Goal: Transaction & Acquisition: Obtain resource

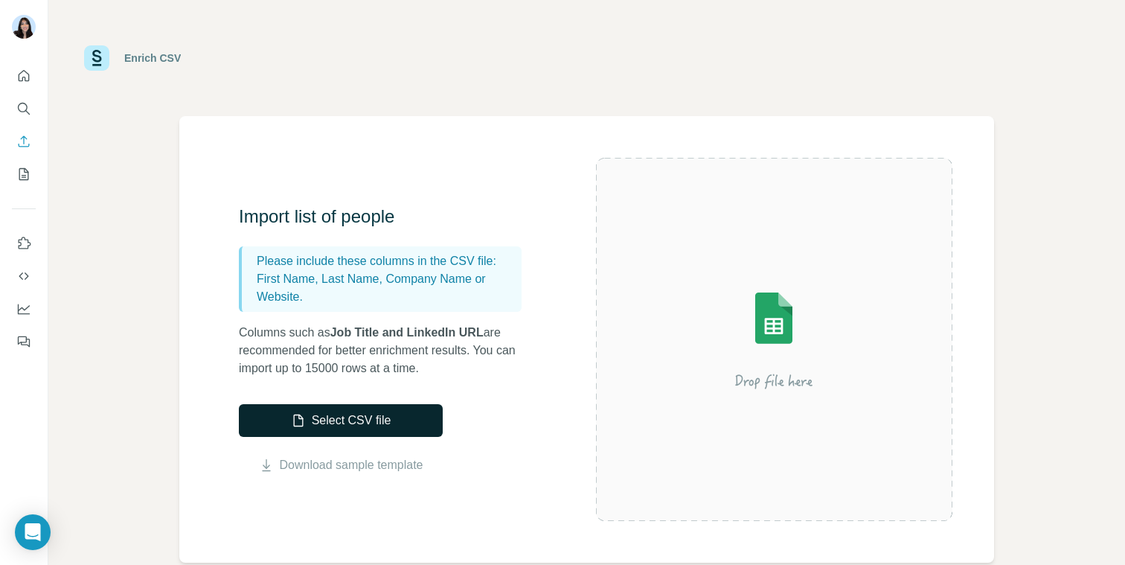
click at [373, 418] on button "Select CSV file" at bounding box center [341, 420] width 204 height 33
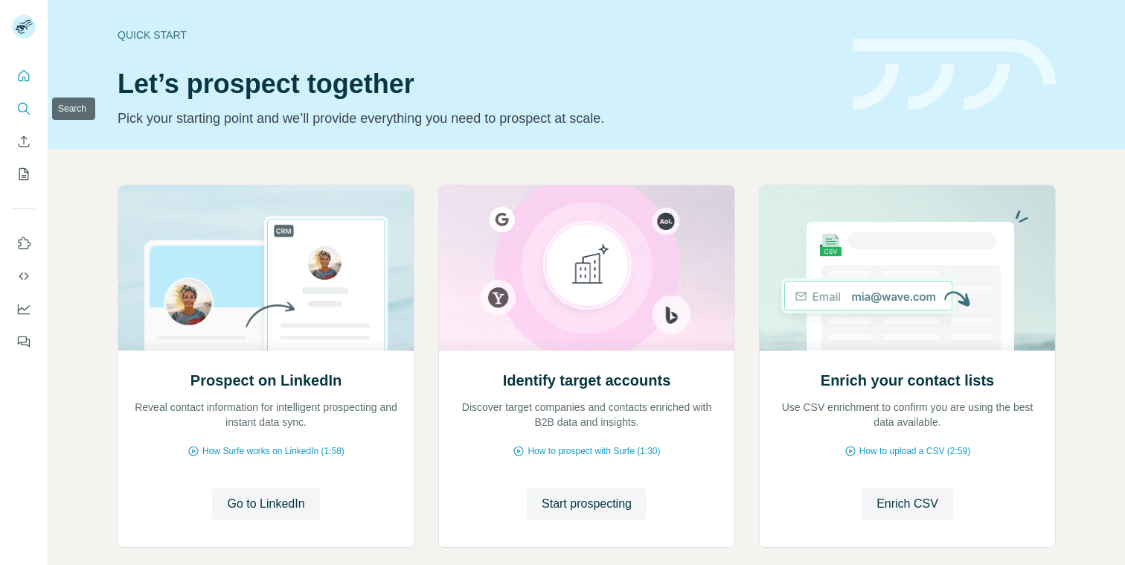
click at [22, 105] on icon "Search" at bounding box center [23, 108] width 15 height 15
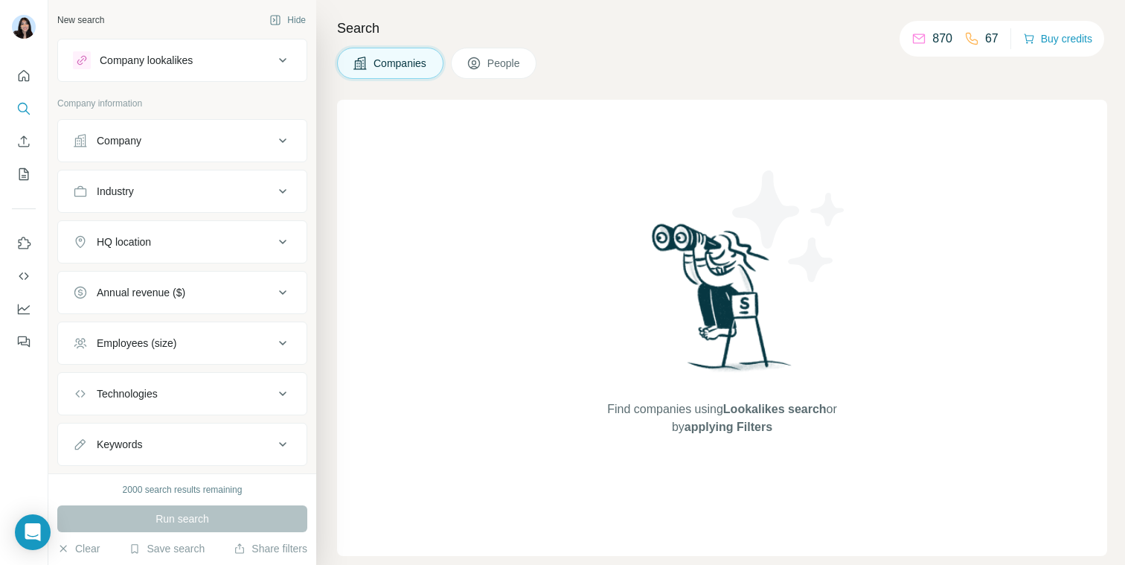
scroll to position [34, 0]
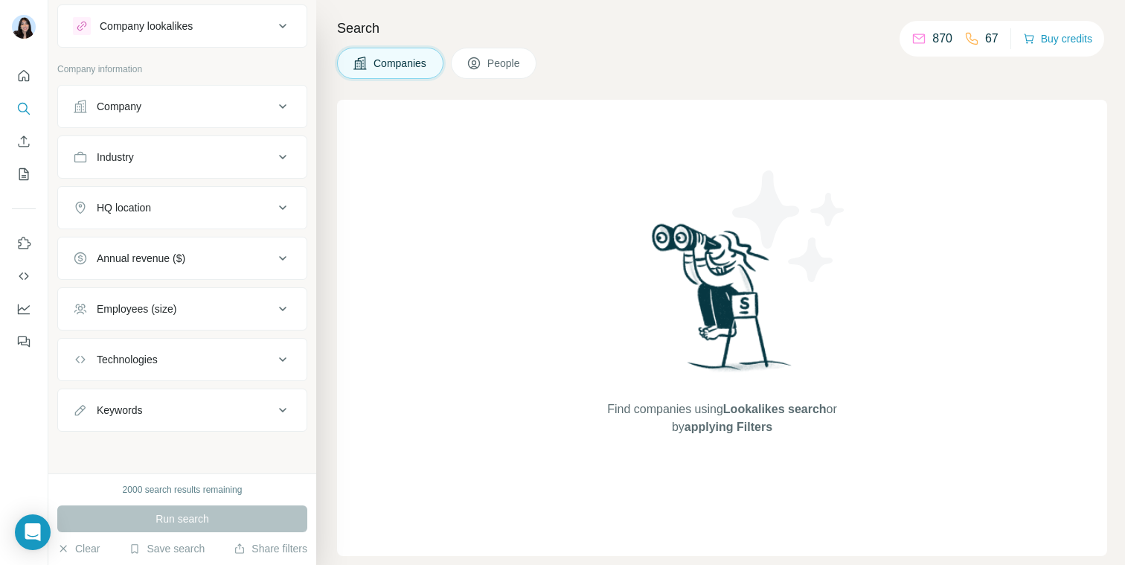
click at [201, 212] on div "HQ location" at bounding box center [173, 207] width 201 height 15
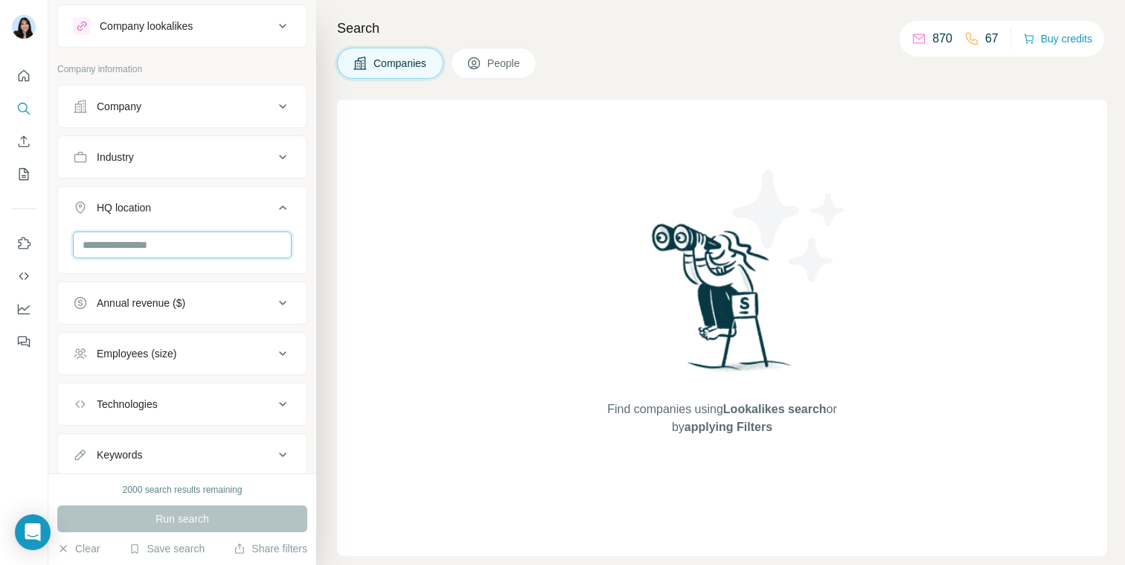
click at [180, 232] on input "text" at bounding box center [182, 244] width 219 height 27
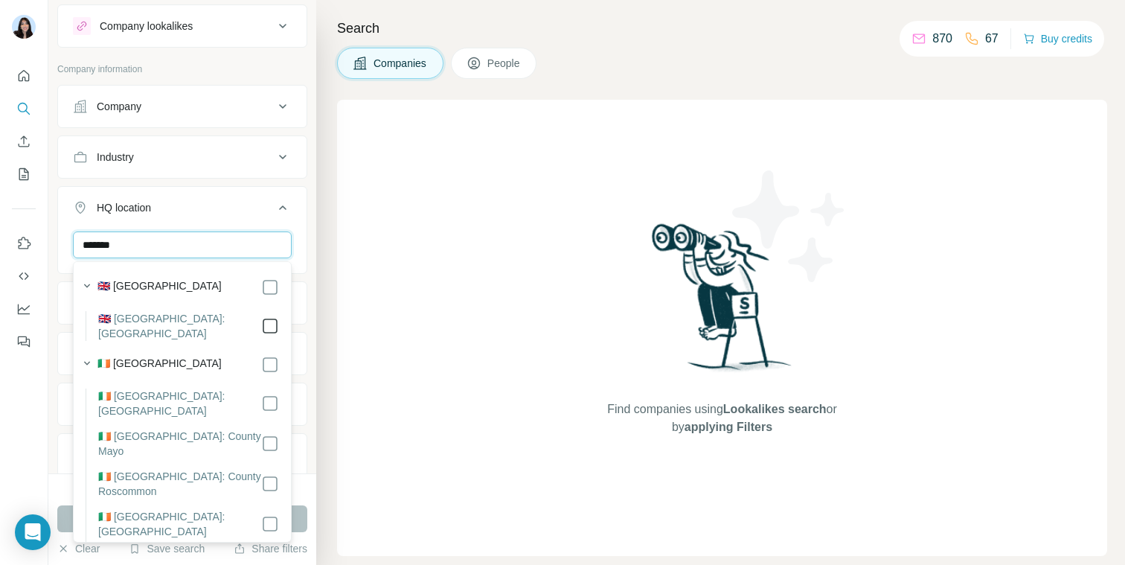
type input "*******"
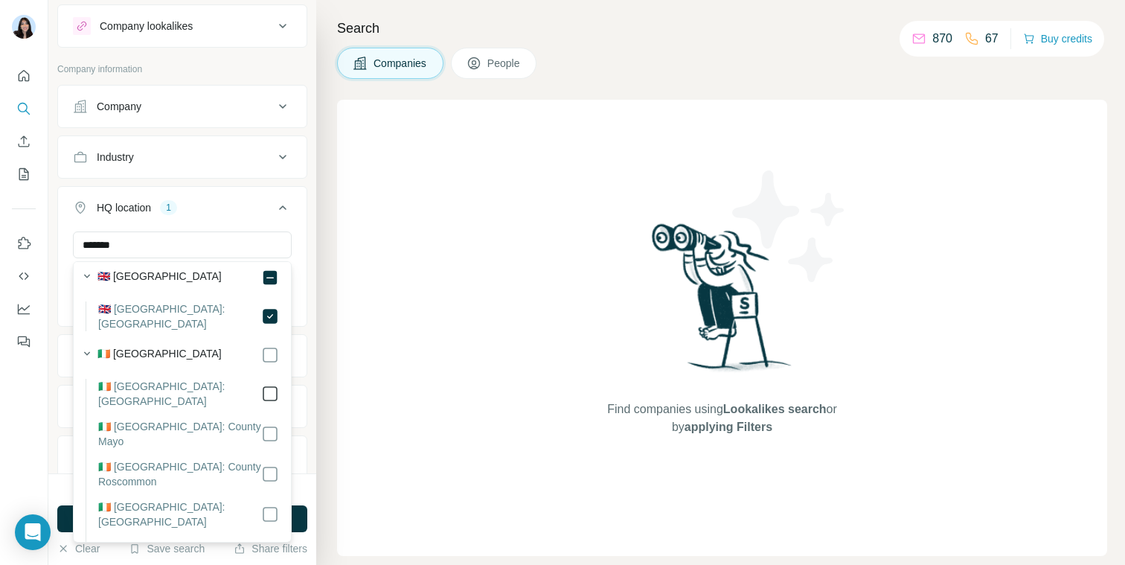
scroll to position [11, 0]
click at [260, 356] on div "🇮🇪 Ireland" at bounding box center [187, 353] width 181 height 18
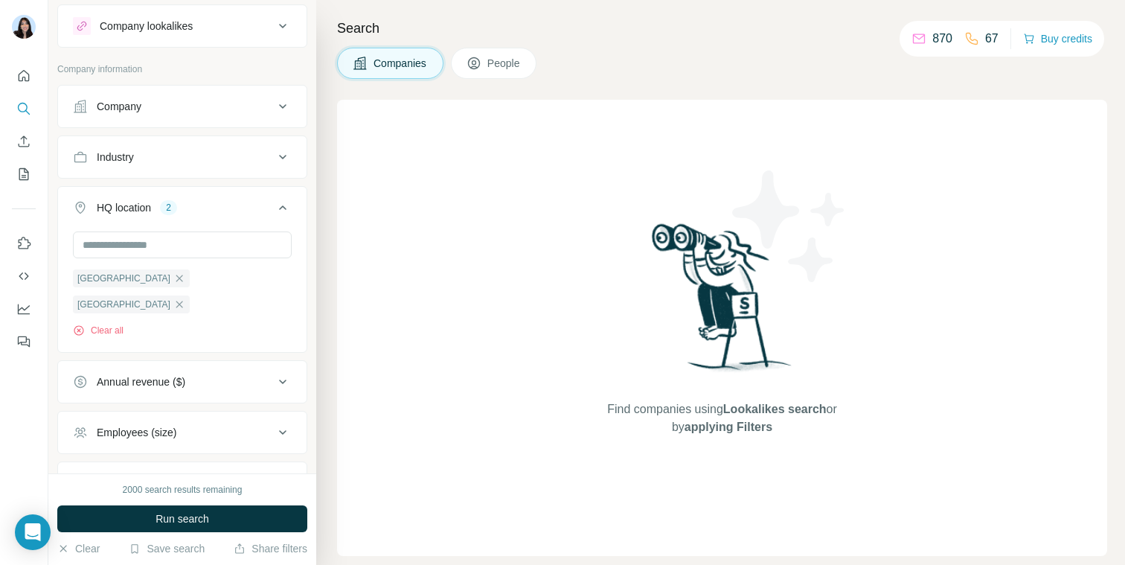
click at [234, 213] on div "HQ location 2" at bounding box center [173, 207] width 201 height 15
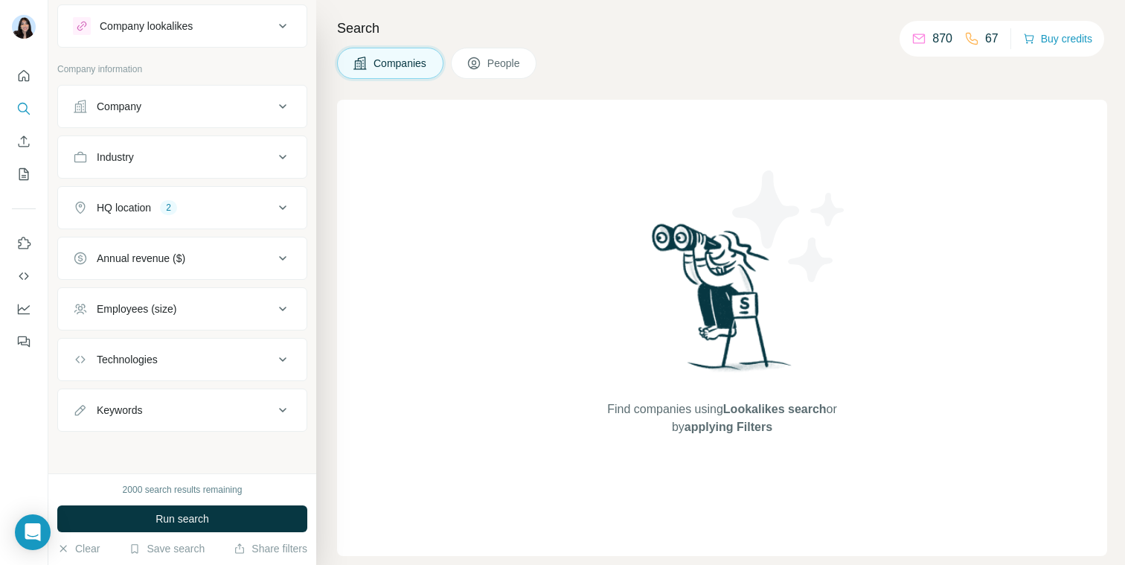
click at [228, 213] on div "HQ location 2" at bounding box center [173, 207] width 201 height 15
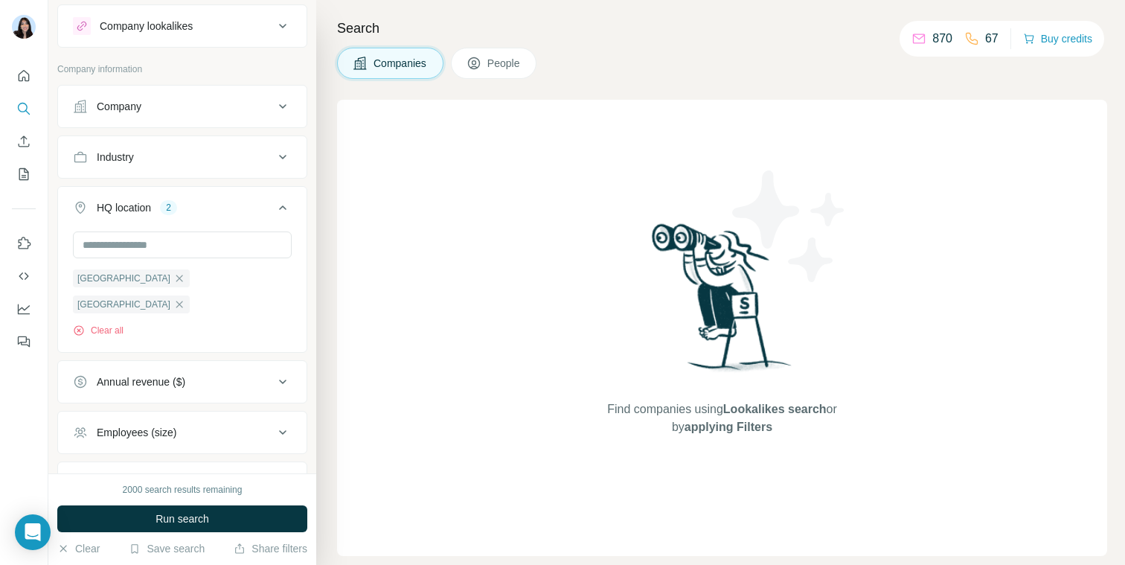
click at [228, 213] on div "HQ location 2" at bounding box center [173, 207] width 201 height 15
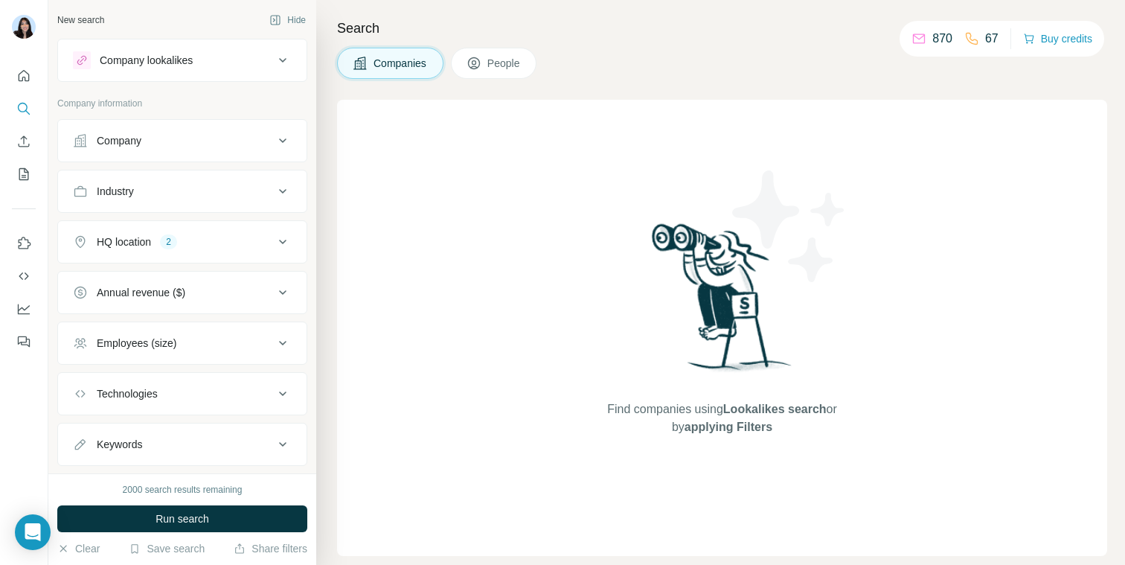
click at [224, 194] on div "Industry" at bounding box center [173, 191] width 201 height 15
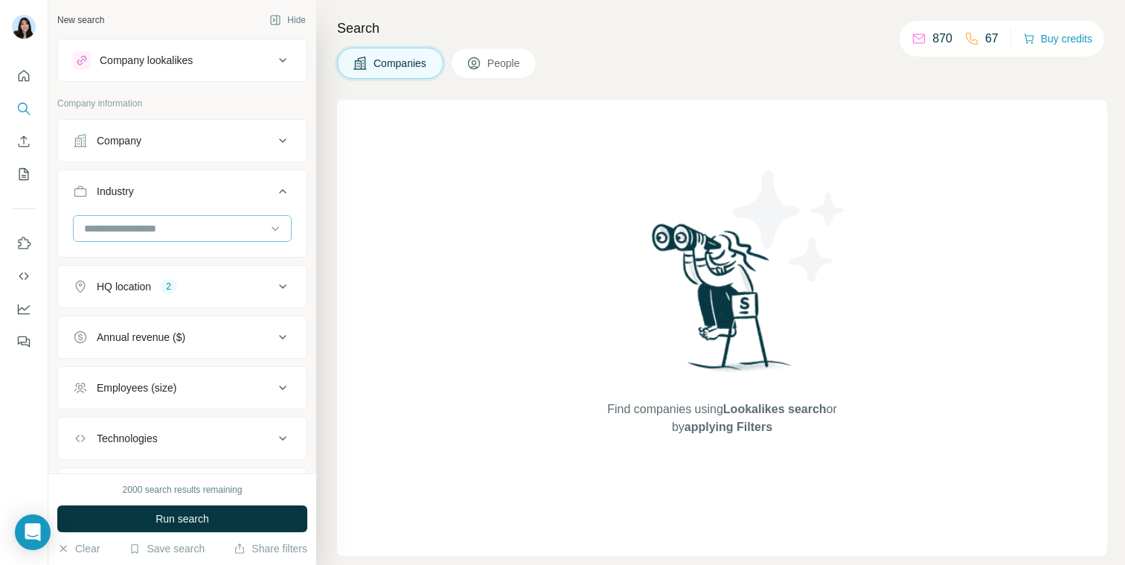
click at [176, 237] on div at bounding box center [175, 228] width 184 height 25
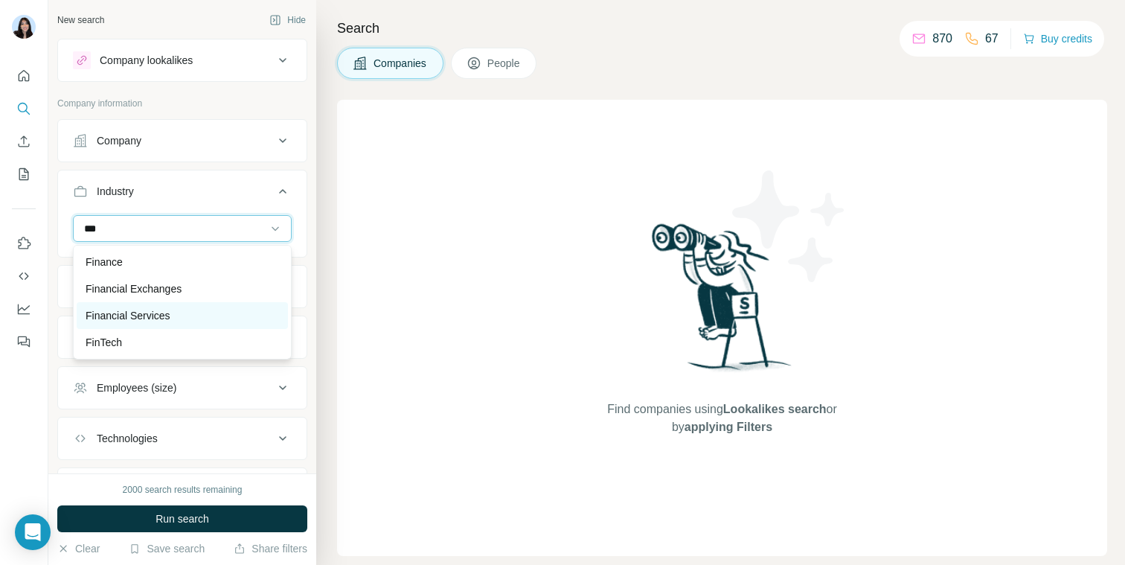
type input "***"
click at [169, 309] on p "Financial Services" at bounding box center [128, 315] width 85 height 15
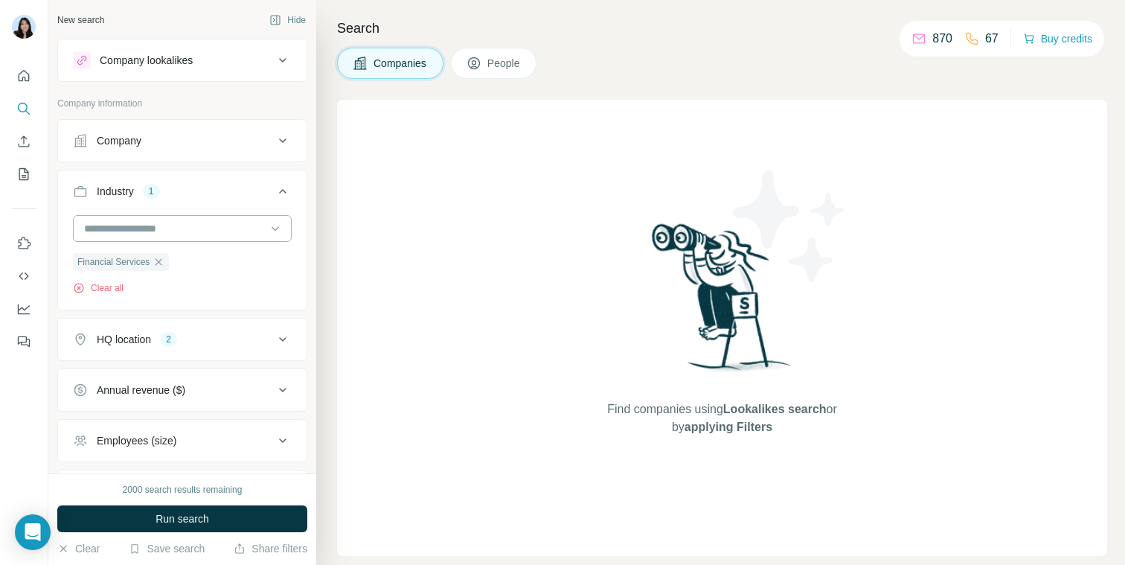
click at [172, 231] on input at bounding box center [175, 228] width 184 height 16
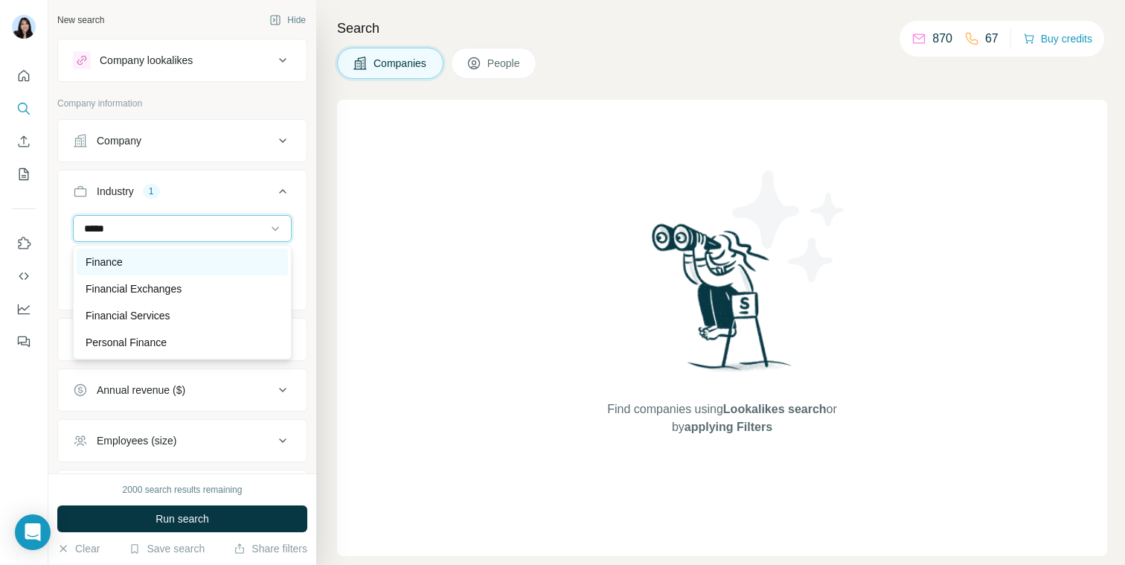
type input "*****"
click at [172, 264] on div "Finance" at bounding box center [182, 261] width 193 height 15
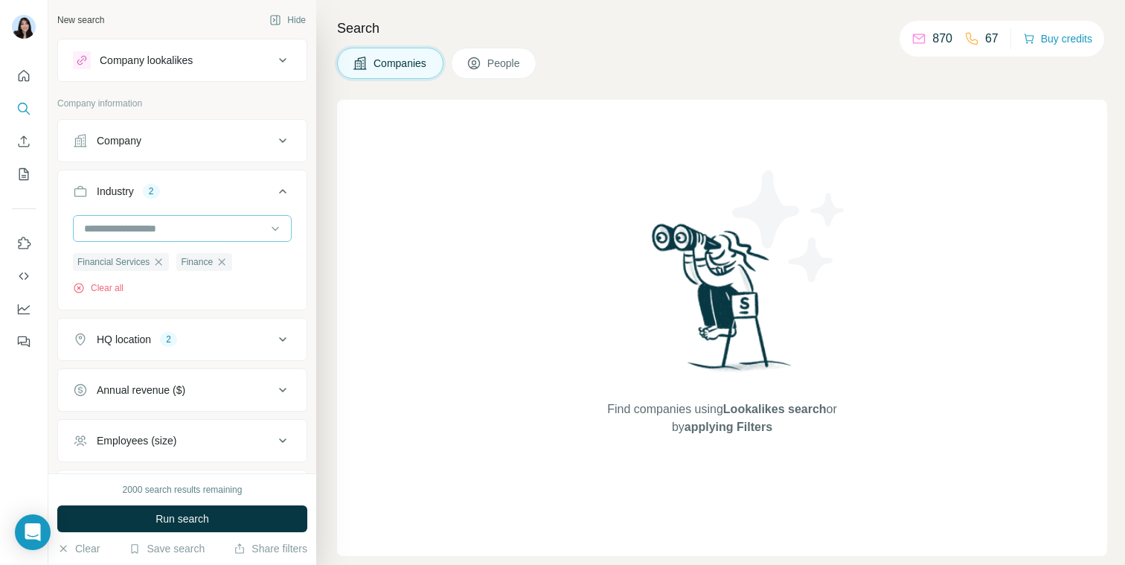
click at [183, 228] on input at bounding box center [175, 228] width 184 height 16
type input "*******"
click at [174, 294] on div "Personal Finance" at bounding box center [182, 288] width 193 height 15
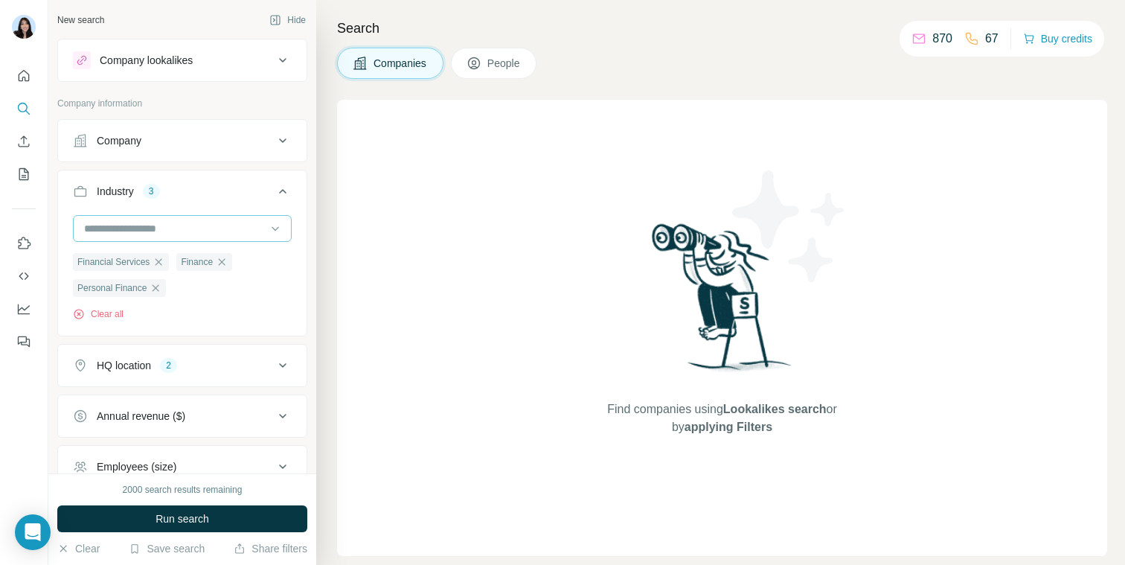
click at [199, 226] on input at bounding box center [175, 228] width 184 height 16
click at [189, 227] on input at bounding box center [175, 228] width 184 height 16
click at [173, 226] on input at bounding box center [175, 228] width 184 height 16
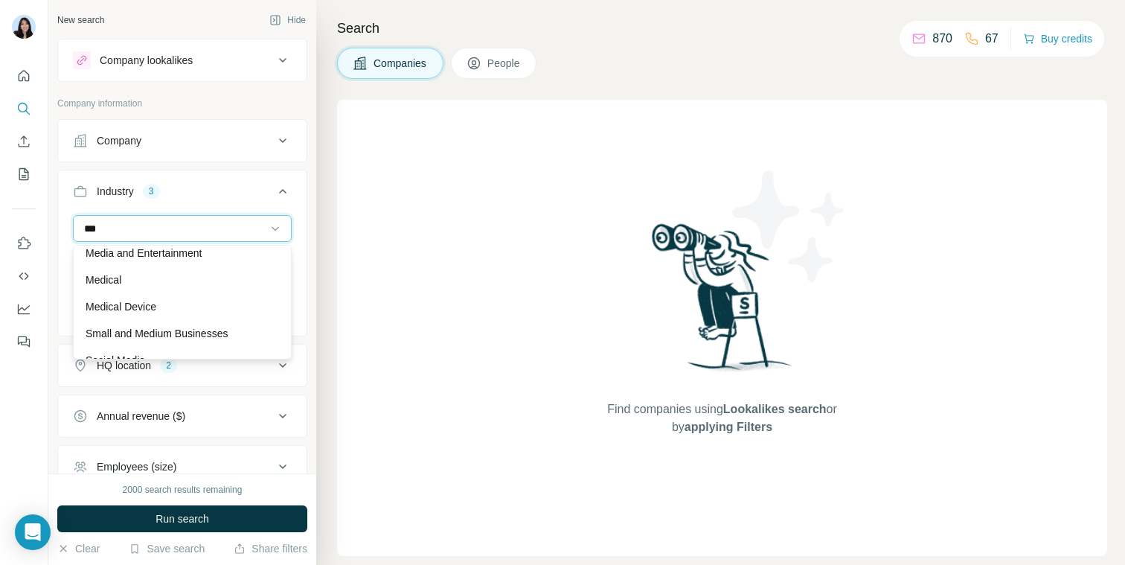
scroll to position [94, 0]
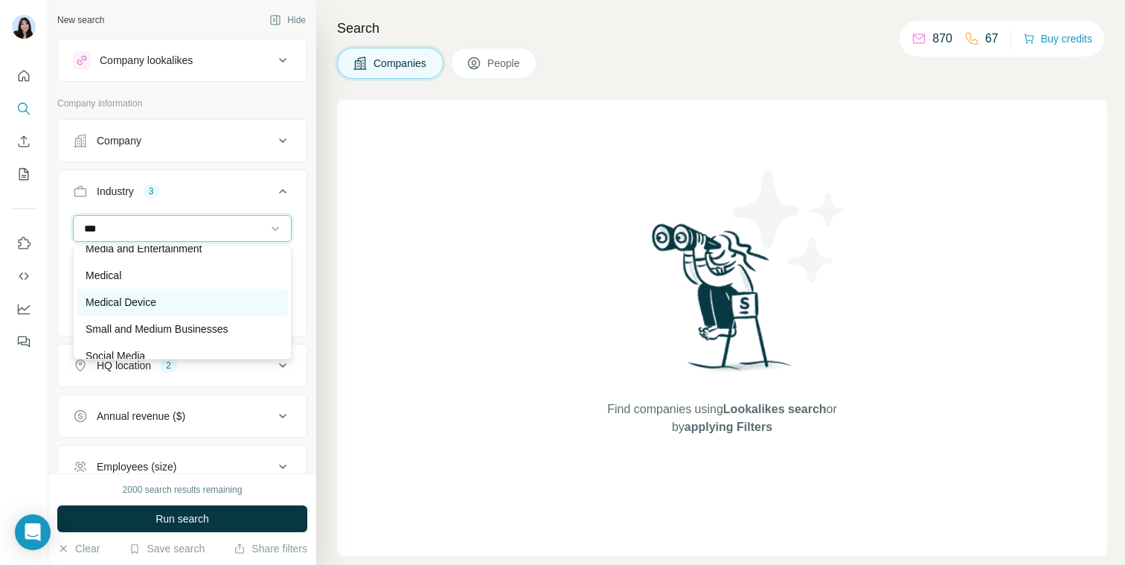
type input "***"
click at [169, 298] on div "Medical Device" at bounding box center [182, 302] width 193 height 15
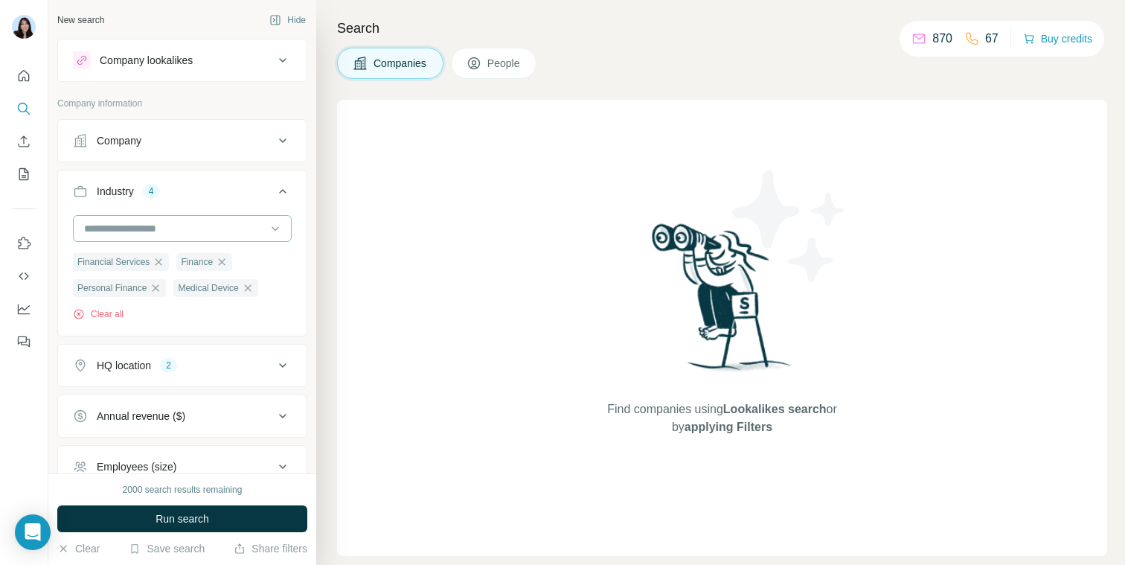
click at [180, 230] on input at bounding box center [175, 228] width 184 height 16
type input "*******"
click at [161, 256] on div "Medical" at bounding box center [182, 261] width 193 height 15
click at [179, 233] on input at bounding box center [175, 228] width 184 height 16
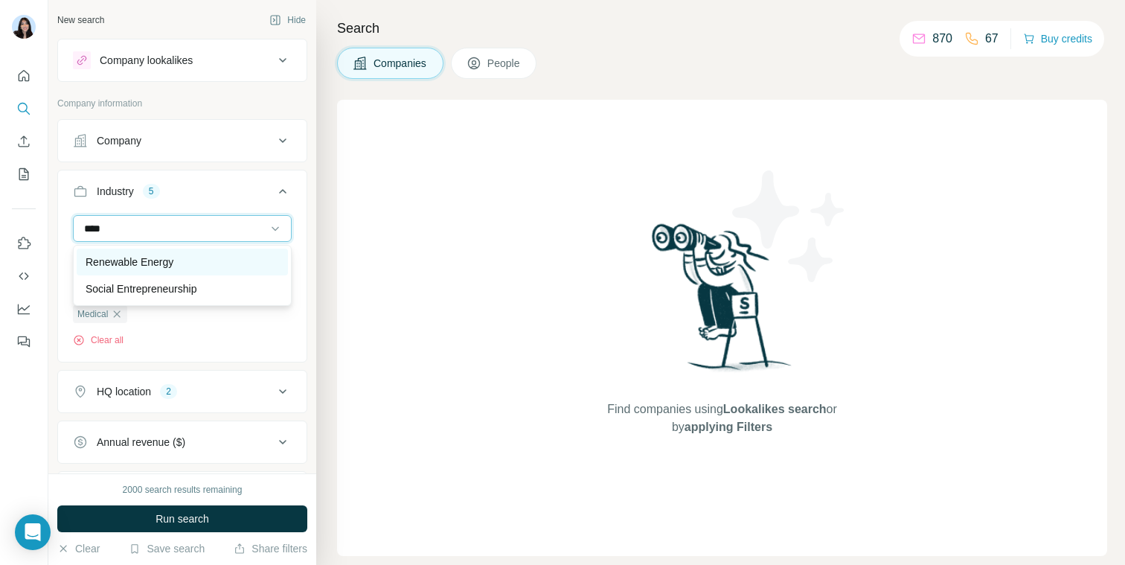
type input "****"
click at [173, 255] on p "Renewable Energy" at bounding box center [130, 261] width 88 height 15
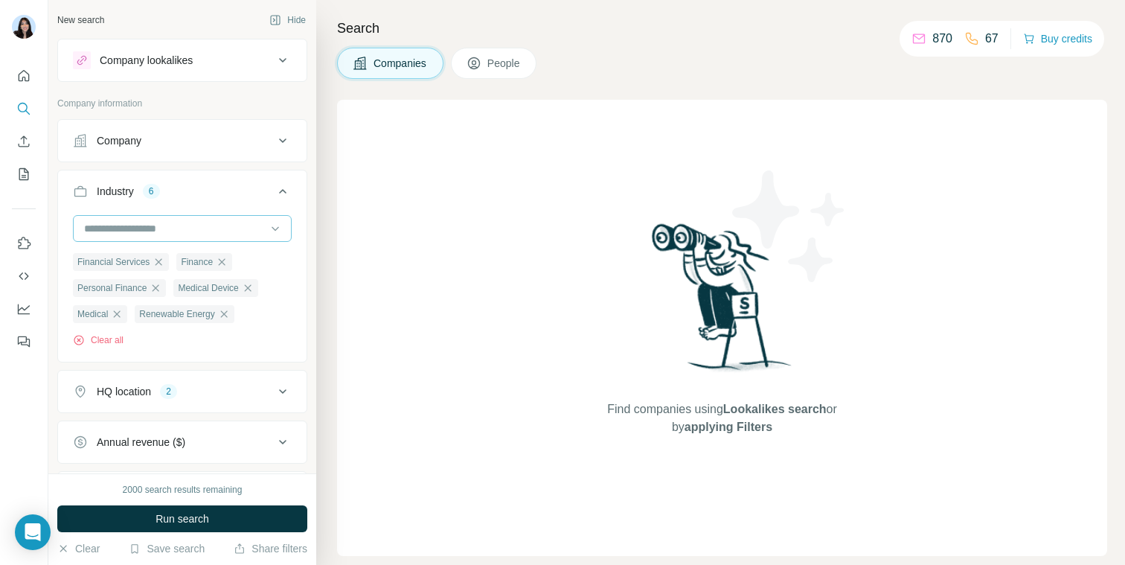
click at [178, 231] on input at bounding box center [175, 228] width 184 height 16
type input "***"
click at [167, 254] on div "Sustainability" at bounding box center [182, 261] width 193 height 15
click at [177, 225] on input at bounding box center [175, 228] width 184 height 16
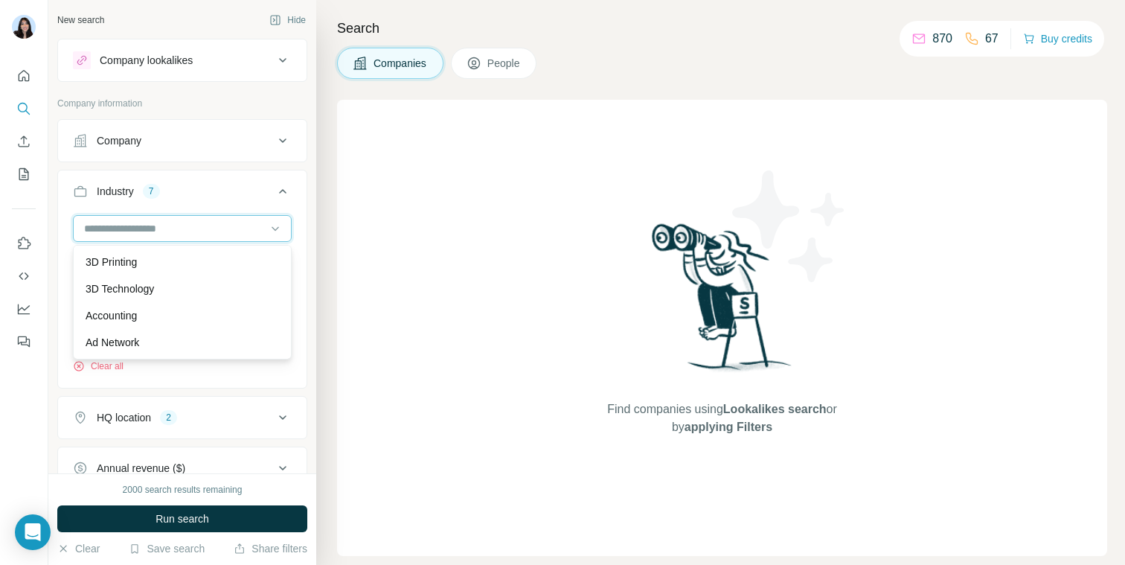
click at [177, 225] on input at bounding box center [175, 228] width 184 height 16
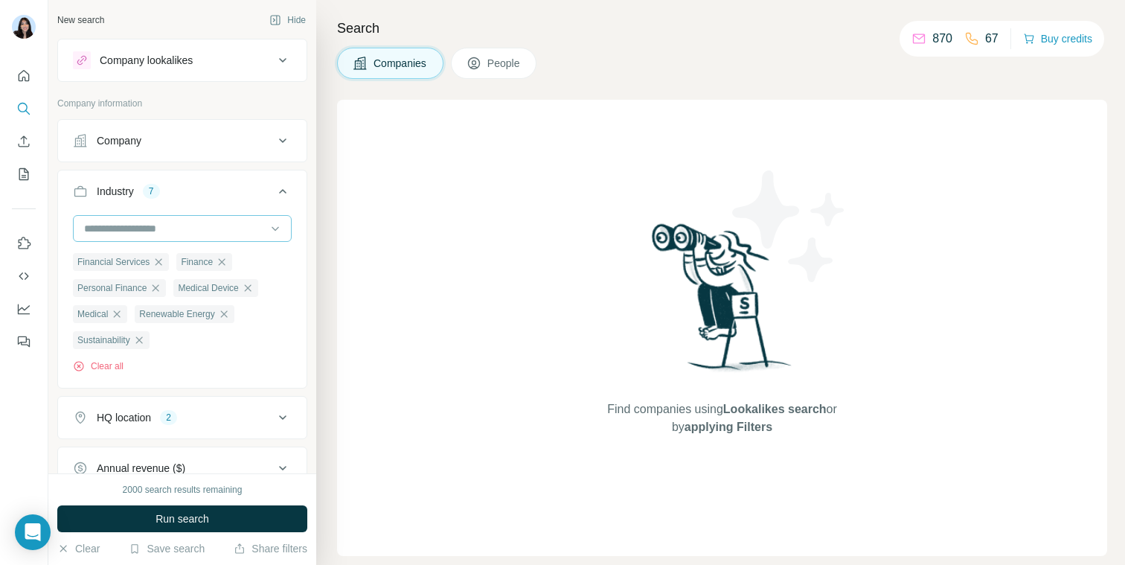
click at [177, 225] on input at bounding box center [175, 228] width 184 height 16
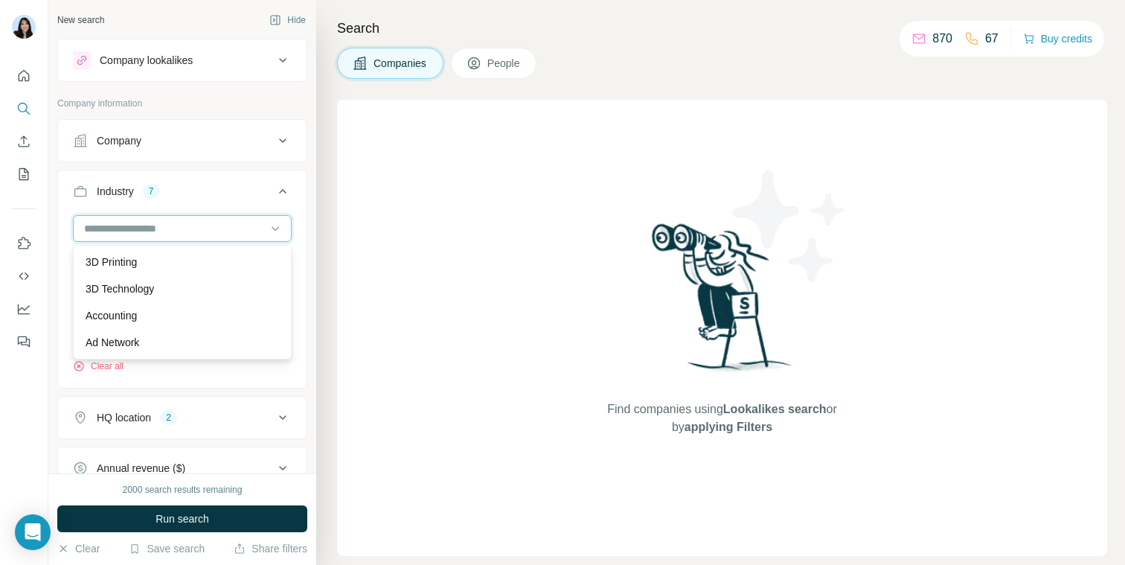
click at [170, 225] on input at bounding box center [175, 228] width 184 height 16
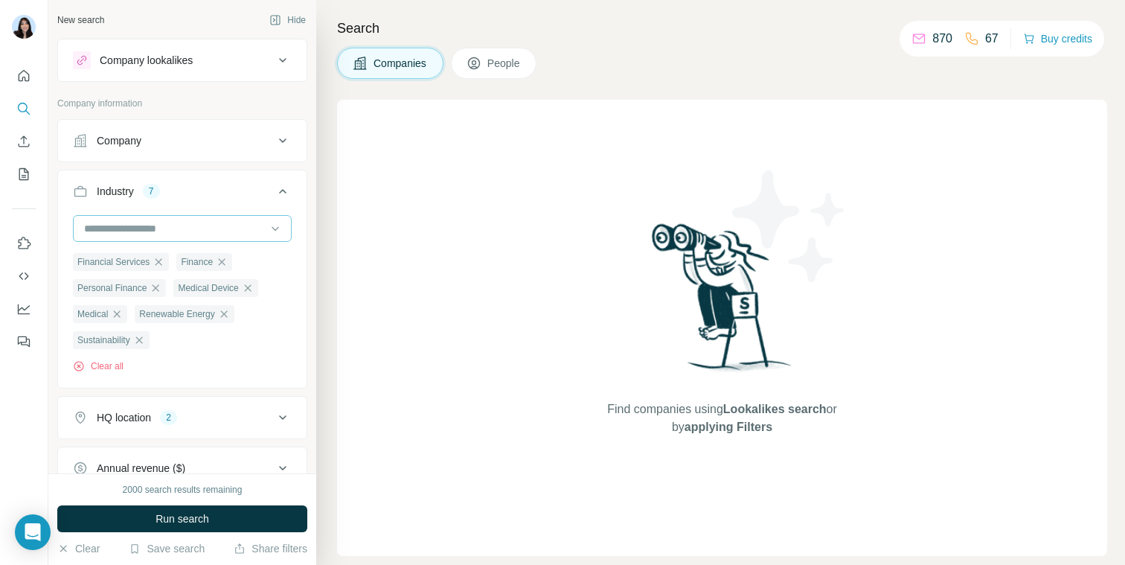
click at [170, 225] on input at bounding box center [175, 228] width 184 height 16
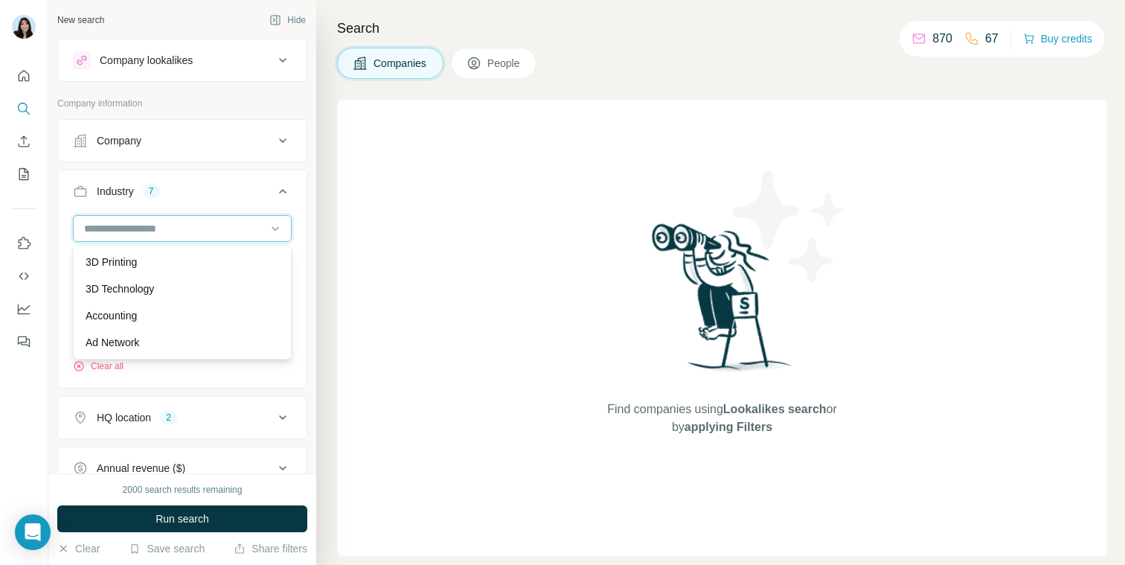
click at [147, 231] on input at bounding box center [175, 228] width 184 height 16
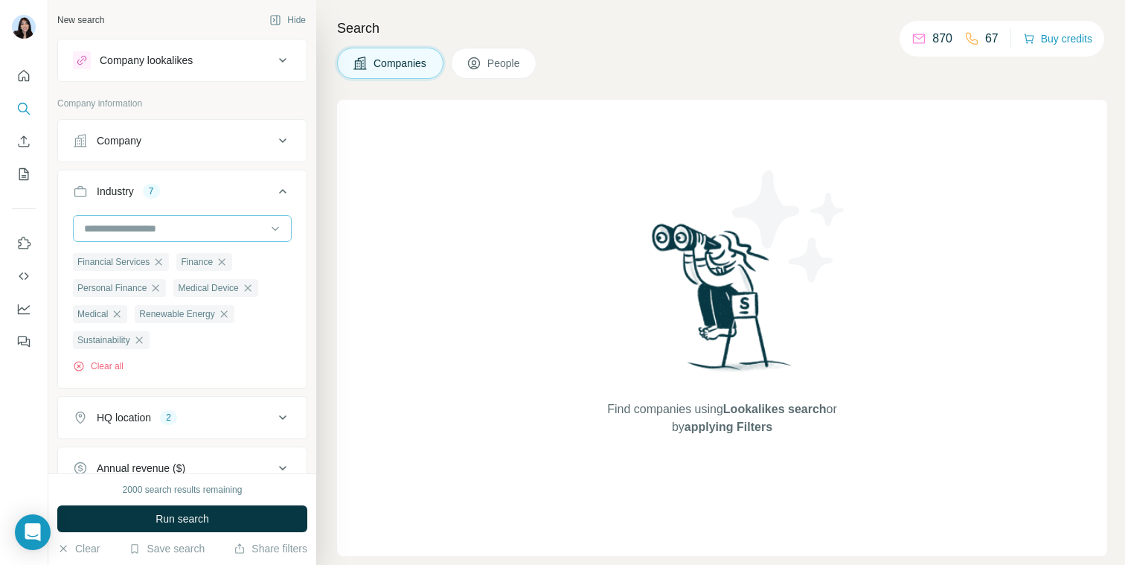
click at [138, 225] on input at bounding box center [175, 228] width 184 height 16
type input "****"
click at [135, 260] on p "Biotechnology" at bounding box center [118, 261] width 65 height 15
click at [138, 228] on input at bounding box center [175, 228] width 184 height 16
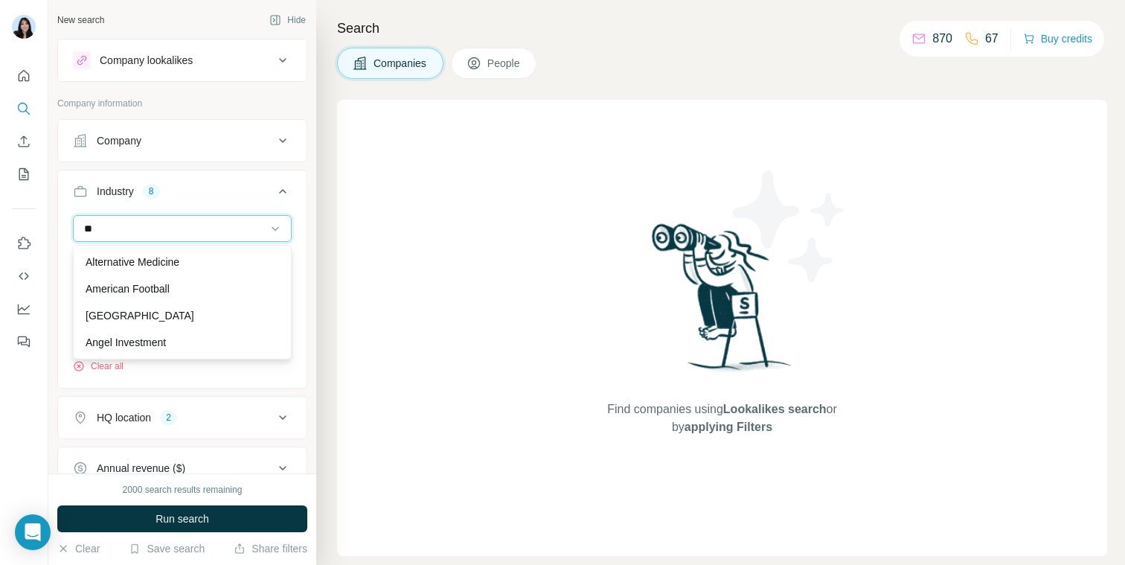
type input "*"
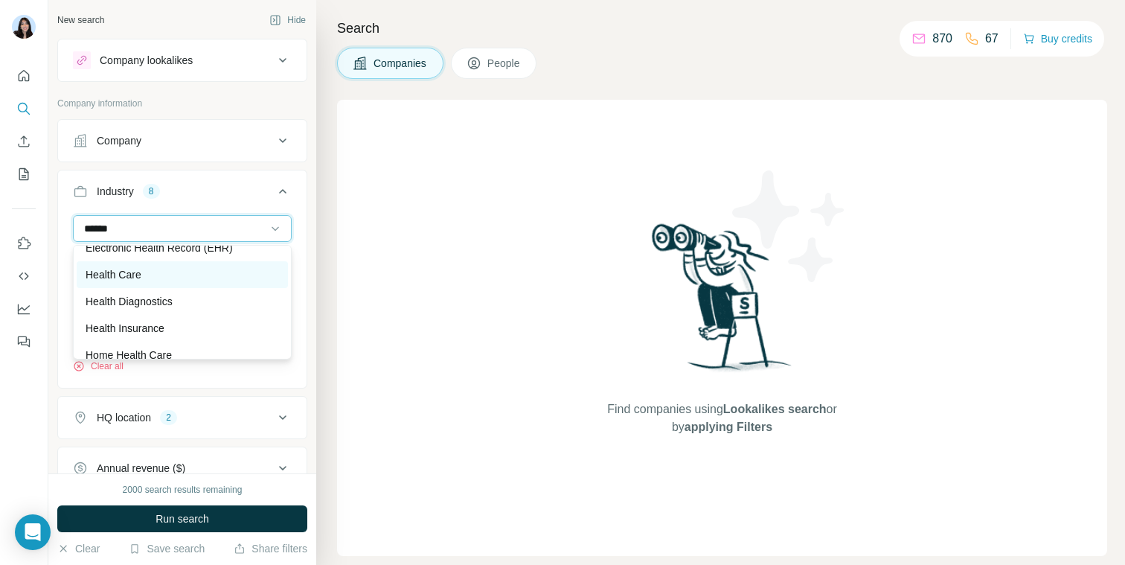
scroll to position [16, 0]
type input "******"
click at [164, 294] on p "Health Diagnostics" at bounding box center [129, 299] width 87 height 15
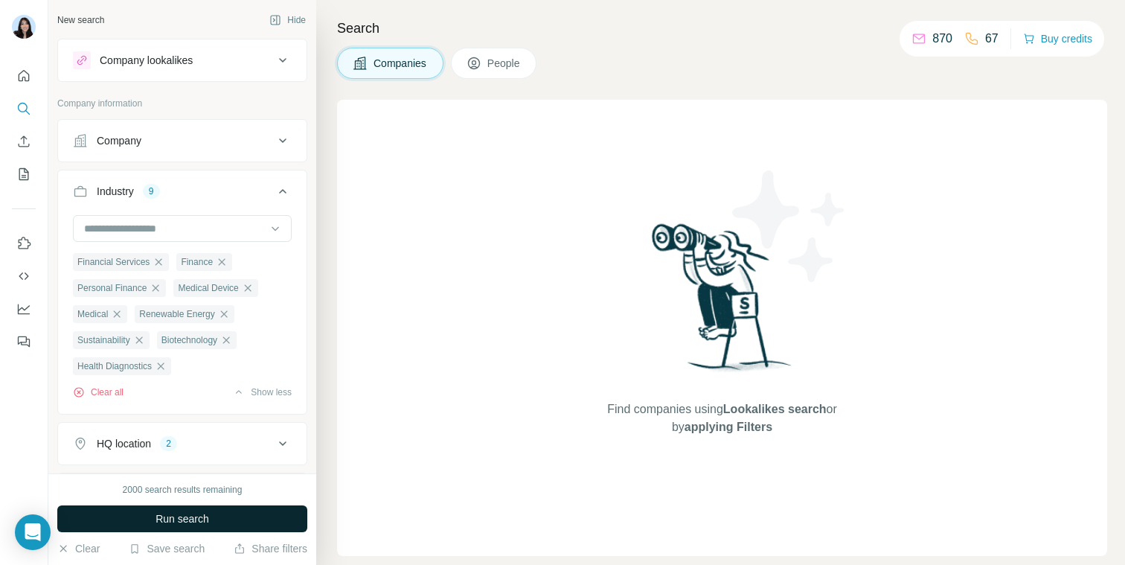
click at [132, 518] on button "Run search" at bounding box center [182, 518] width 250 height 27
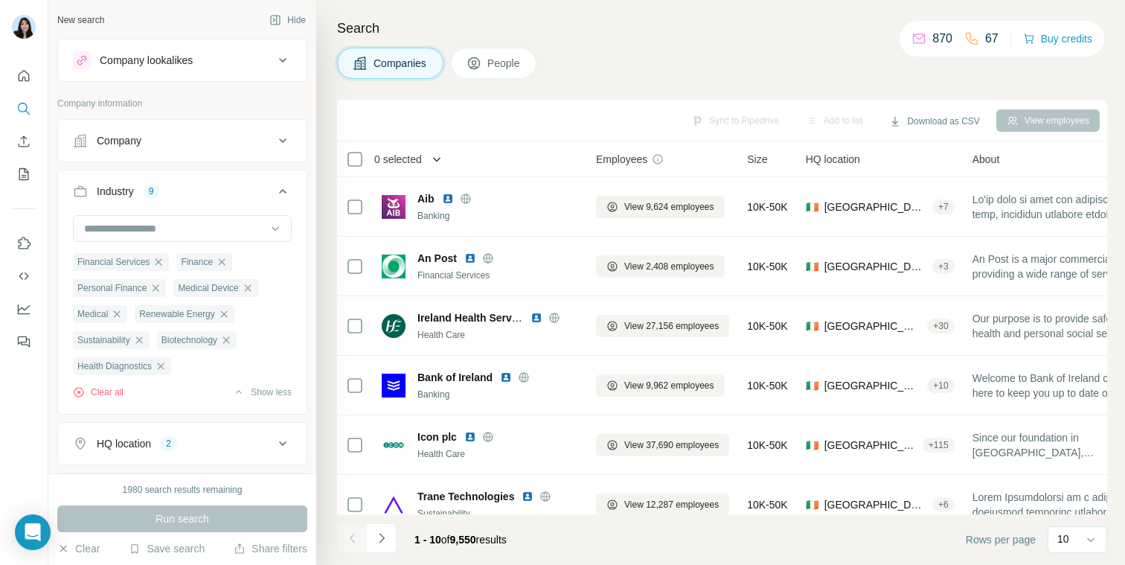
click at [434, 159] on icon "button" at bounding box center [436, 159] width 15 height 15
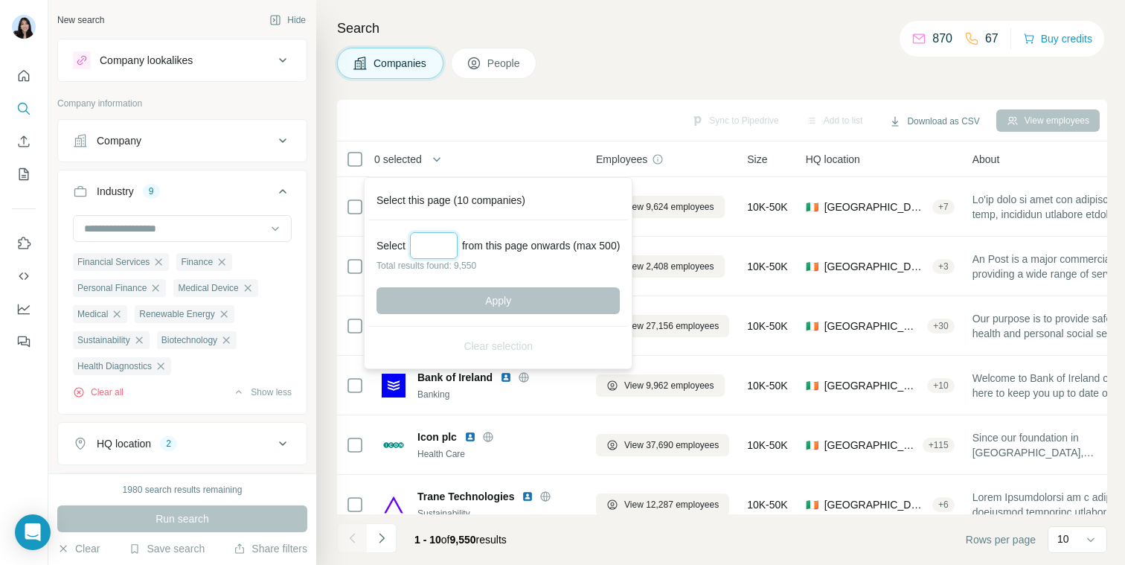
click at [440, 248] on input "Select a number (up to 500)" at bounding box center [434, 245] width 48 height 27
type input "***"
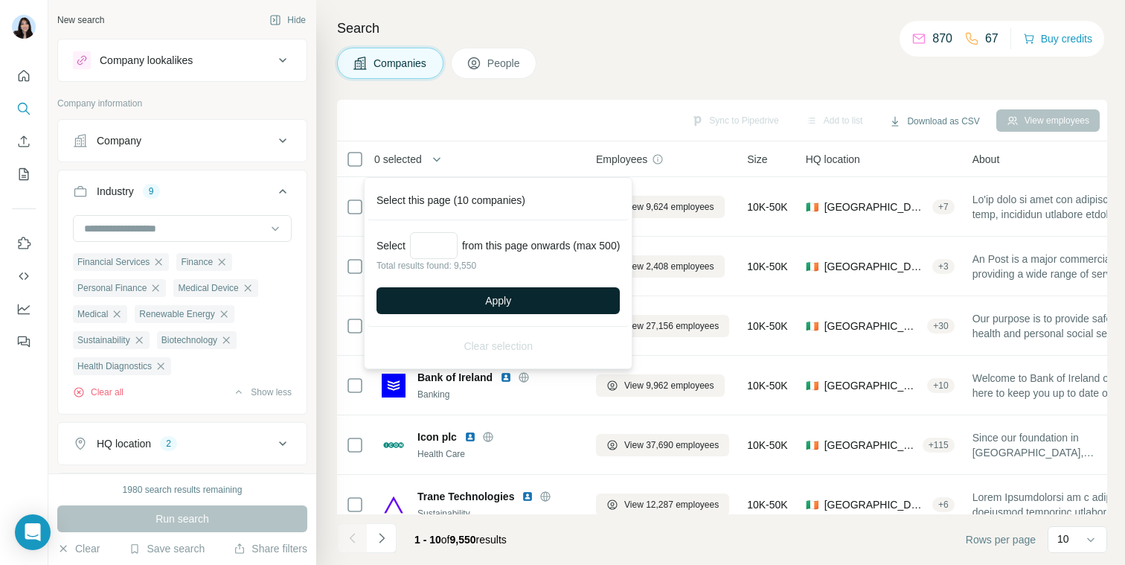
click at [471, 290] on button "Apply" at bounding box center [497, 300] width 243 height 27
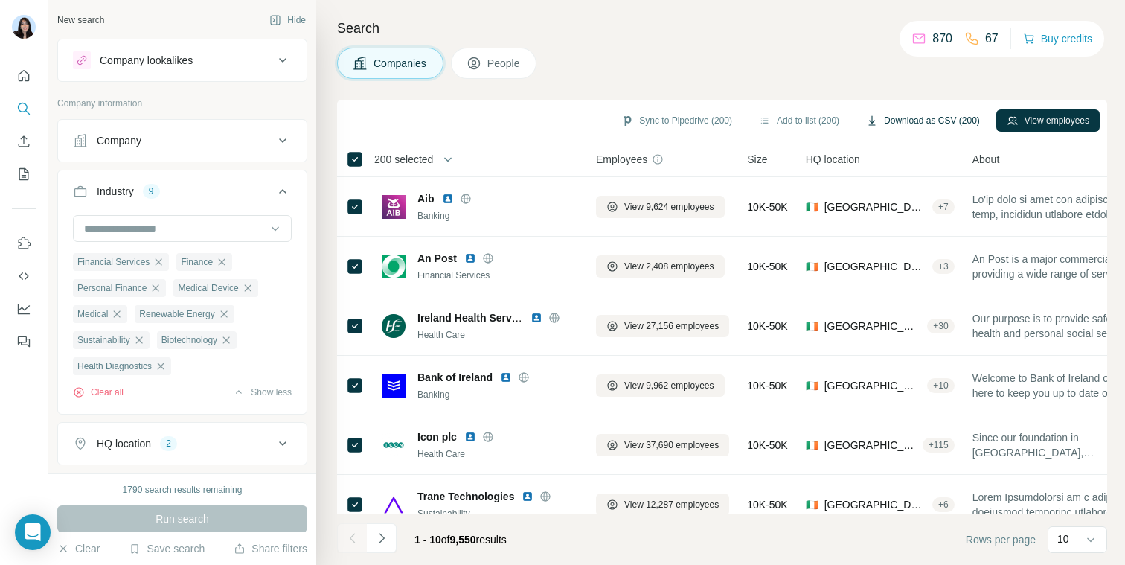
click at [888, 116] on button "Download as CSV (200)" at bounding box center [922, 120] width 135 height 22
click at [420, 156] on span "200 selected" at bounding box center [403, 159] width 59 height 15
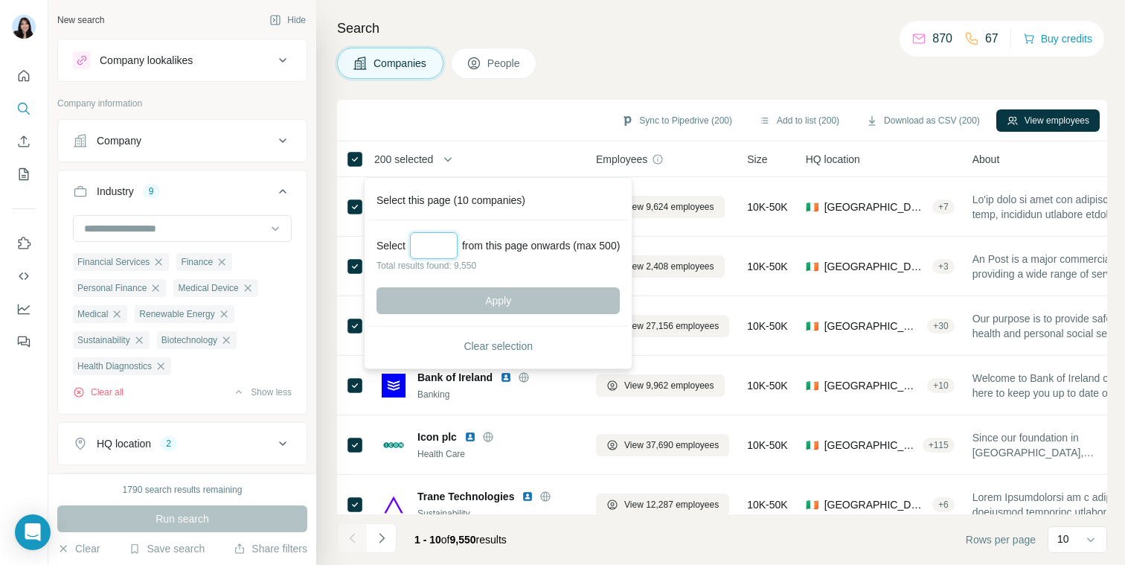
click at [440, 252] on input "Select a number (up to 500)" at bounding box center [434, 245] width 48 height 27
type input "***"
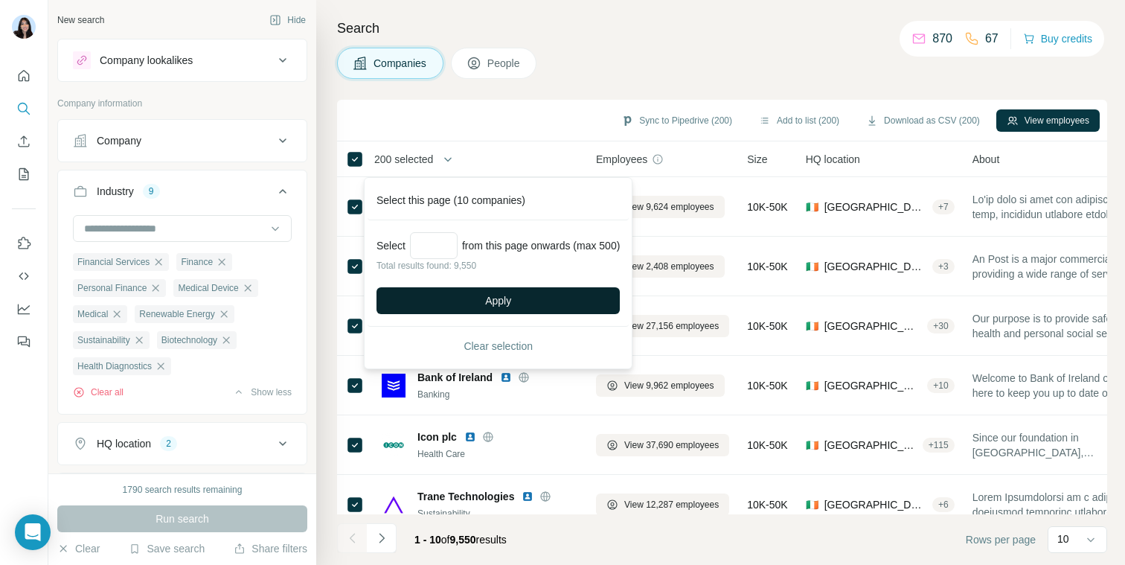
click at [468, 290] on button "Apply" at bounding box center [497, 300] width 243 height 27
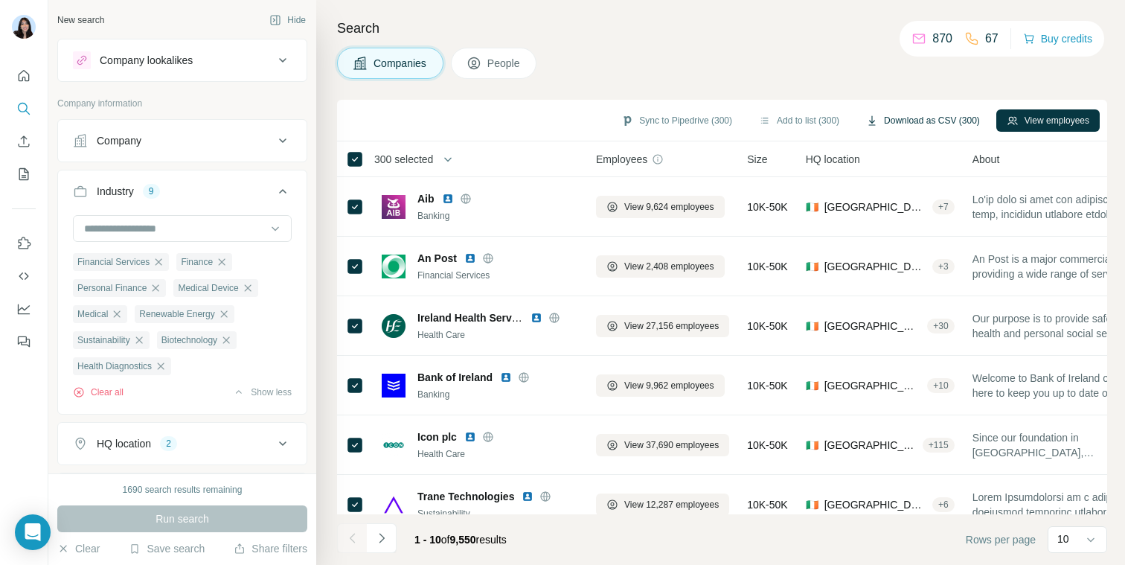
click at [905, 118] on button "Download as CSV (300)" at bounding box center [922, 120] width 135 height 22
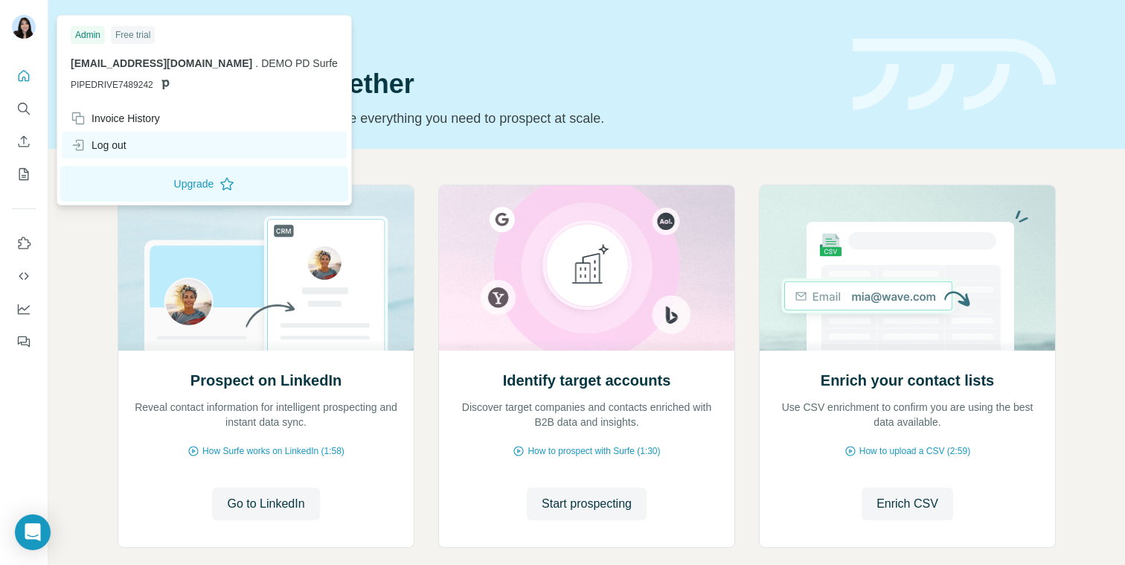
click at [125, 147] on div "Log out" at bounding box center [99, 145] width 56 height 15
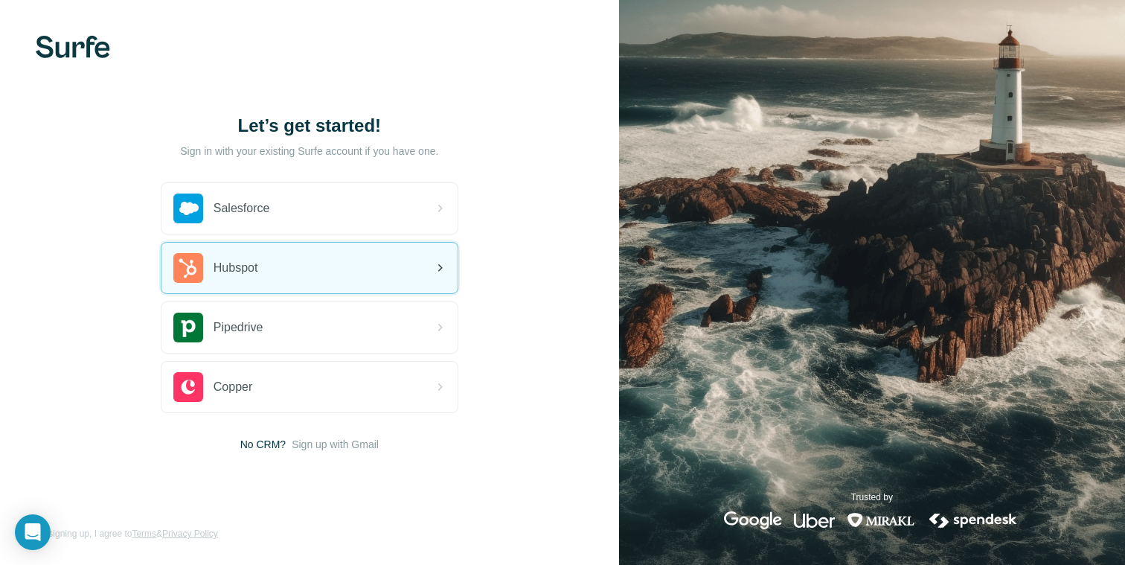
click at [285, 252] on div "Hubspot" at bounding box center [309, 267] width 296 height 51
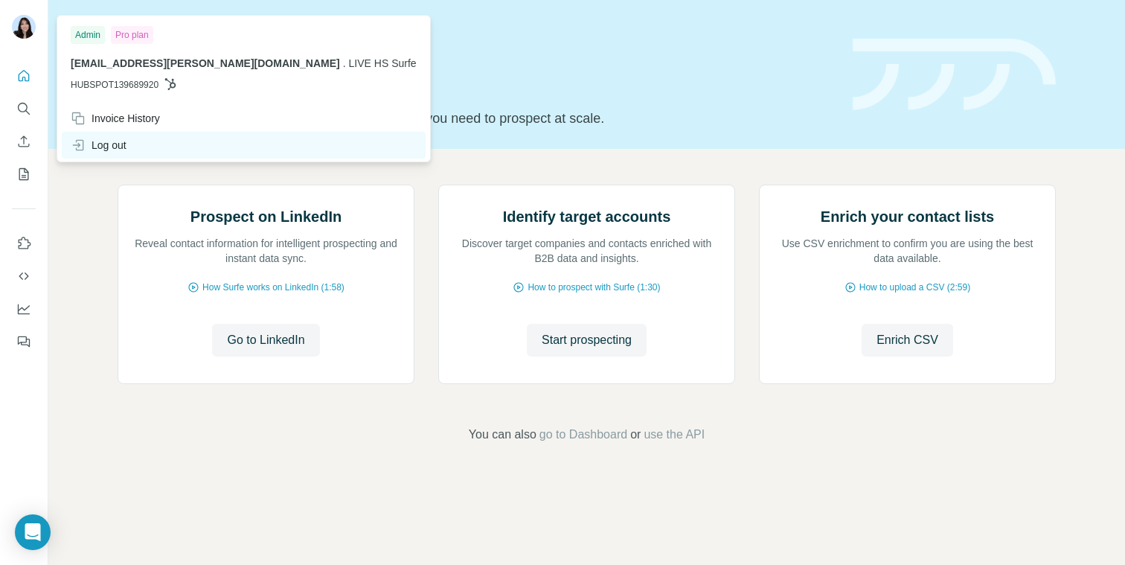
click at [114, 141] on div "Log out" at bounding box center [99, 145] width 56 height 15
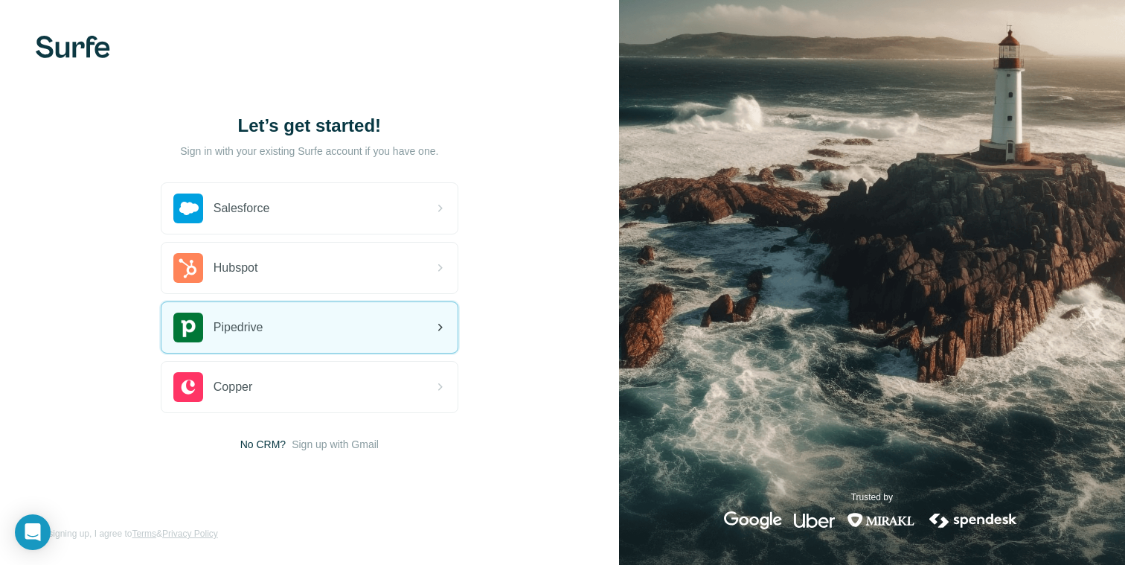
click at [223, 329] on span "Pipedrive" at bounding box center [238, 327] width 50 height 18
